Goal: Navigation & Orientation: Find specific page/section

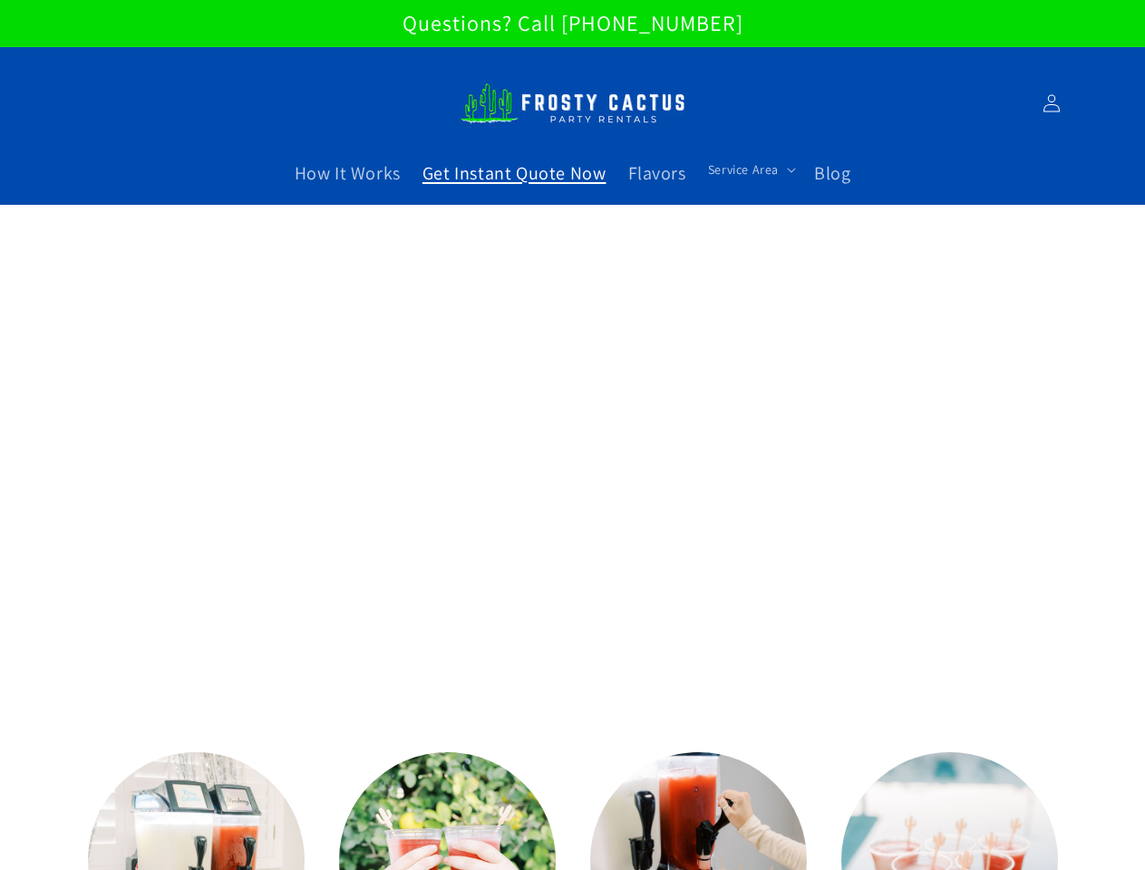
click at [748, 169] on span "Service Area" at bounding box center [743, 169] width 71 height 16
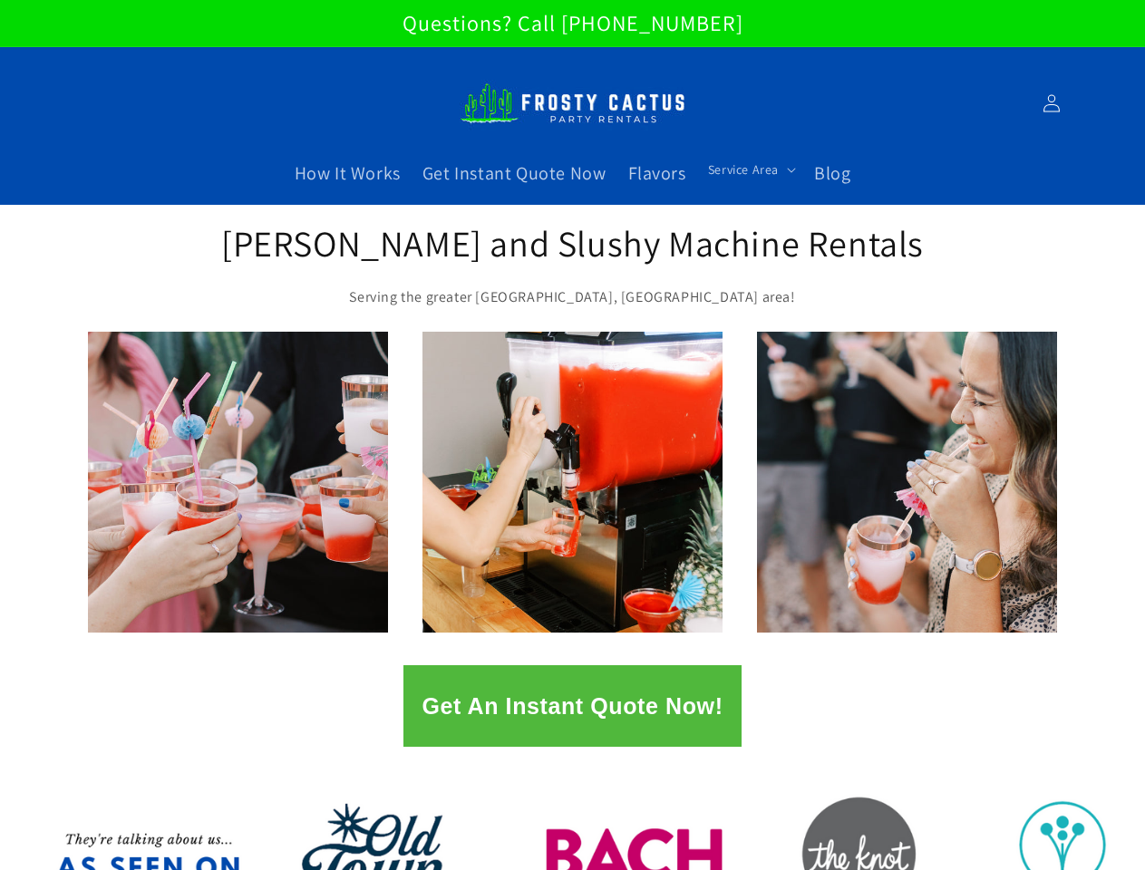
click at [748, 169] on span "Service Area" at bounding box center [743, 169] width 71 height 16
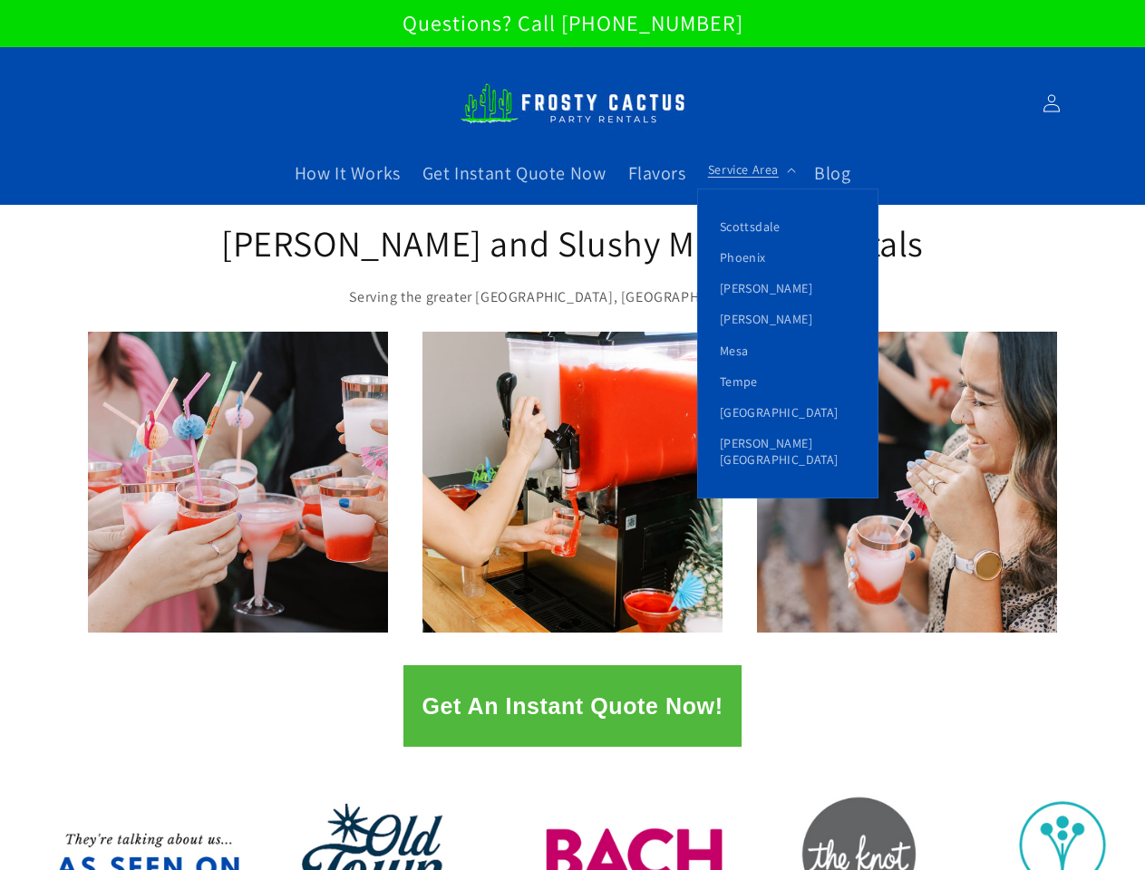
click at [572, 706] on button "Get An Instant Quote Now!" at bounding box center [571, 706] width 337 height 82
